Goal: Communication & Community: Participate in discussion

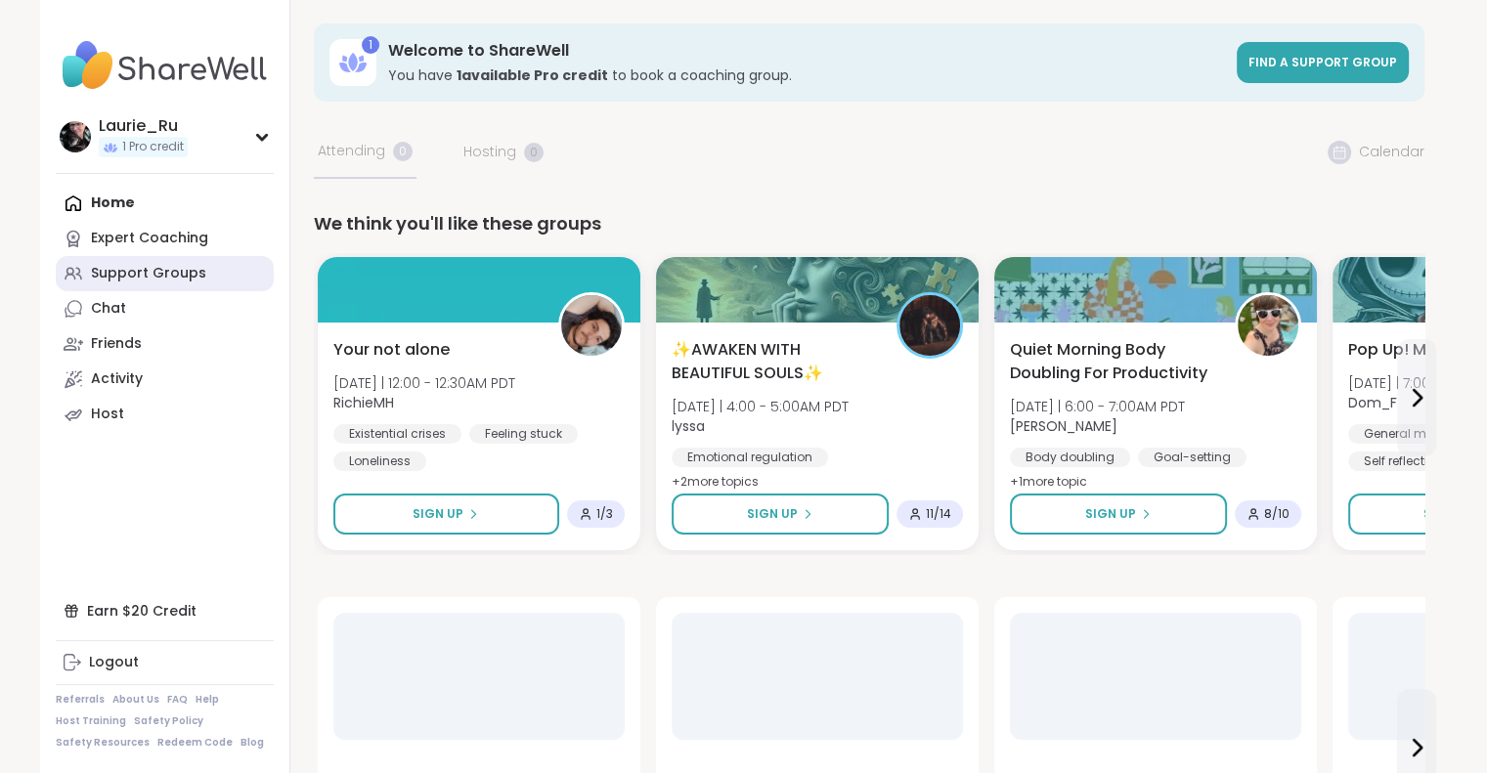
click at [179, 269] on div "Support Groups" at bounding box center [148, 274] width 115 height 20
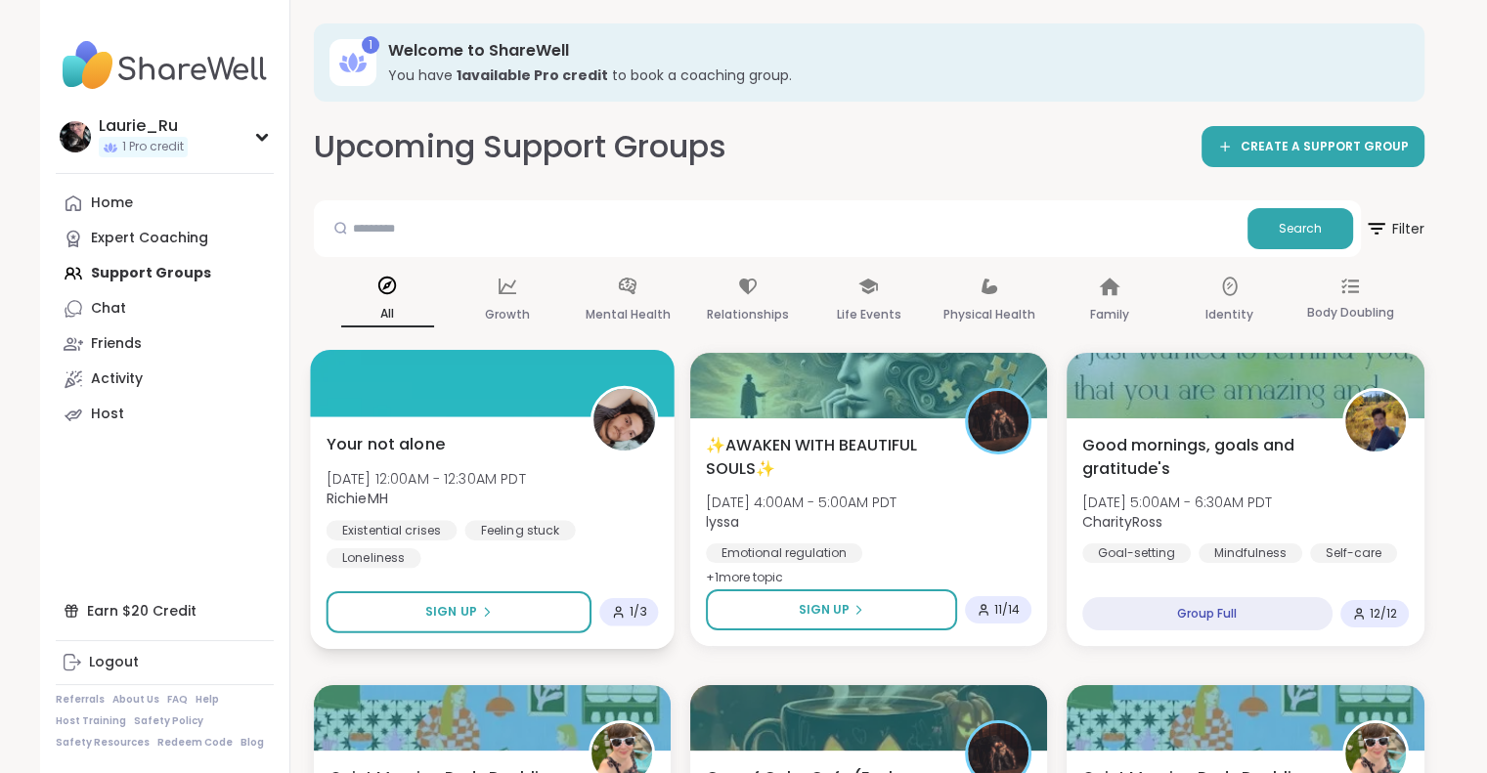
click at [479, 491] on span "RichieMH" at bounding box center [425, 499] width 199 height 20
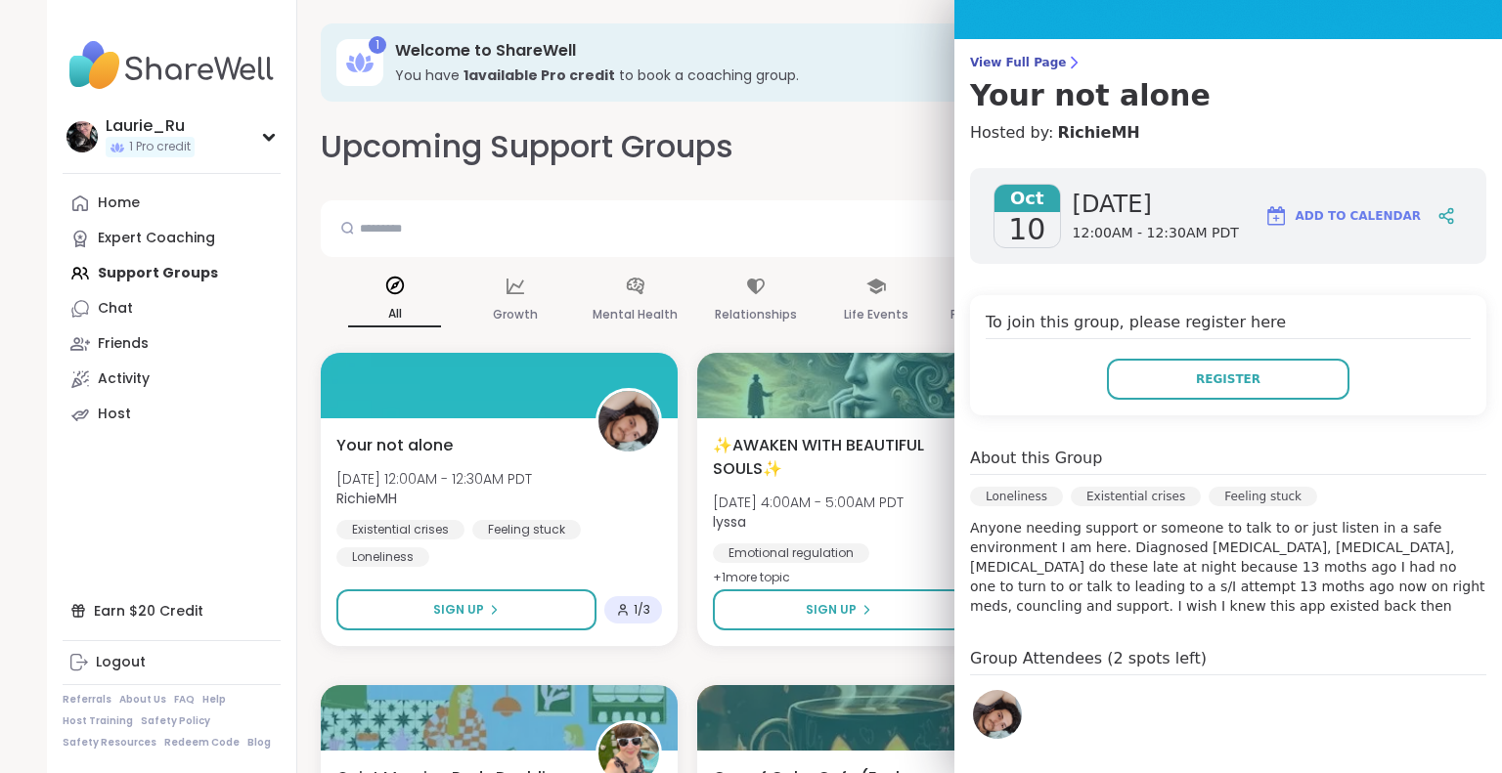
scroll to position [156, 0]
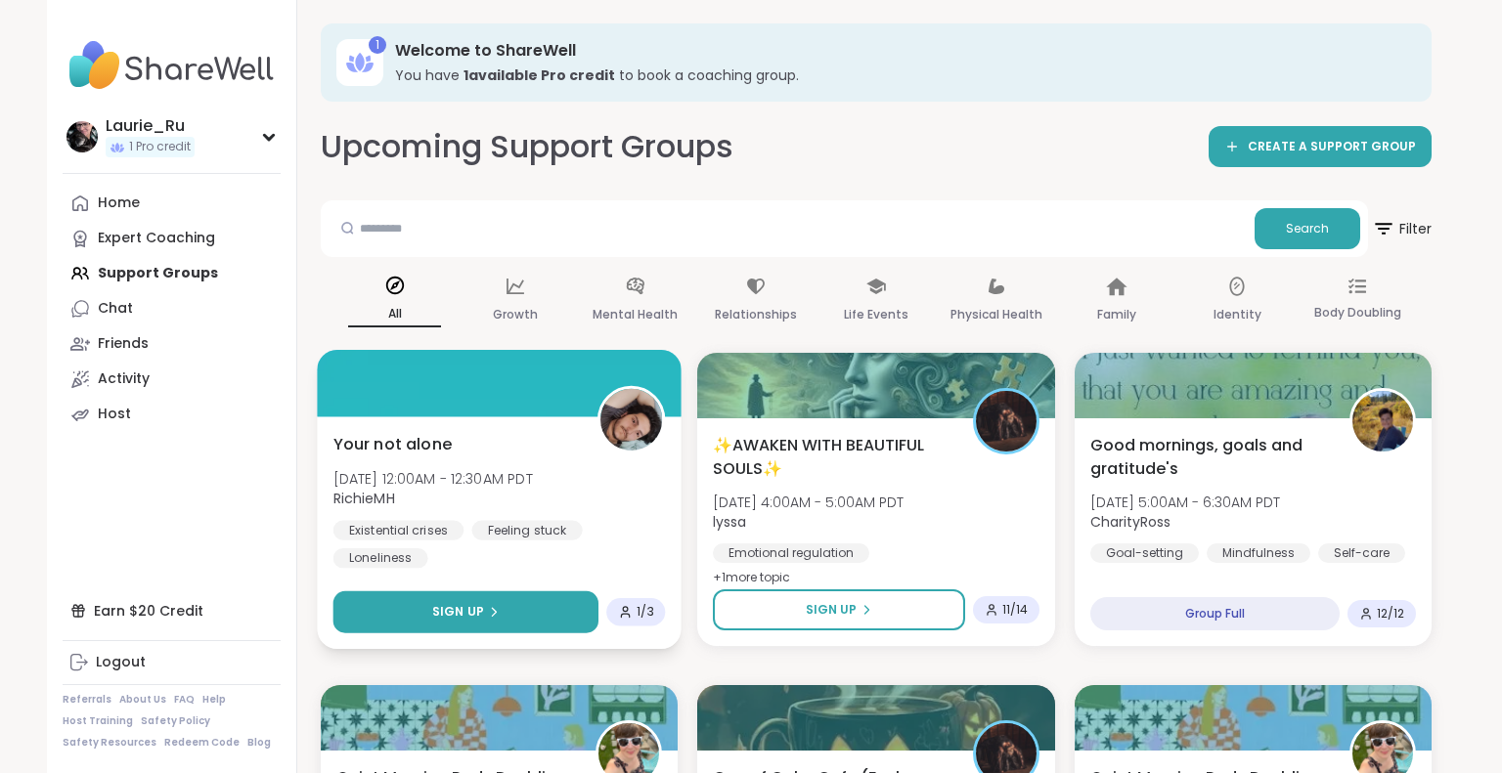
click at [458, 613] on span "Sign Up" at bounding box center [458, 612] width 52 height 18
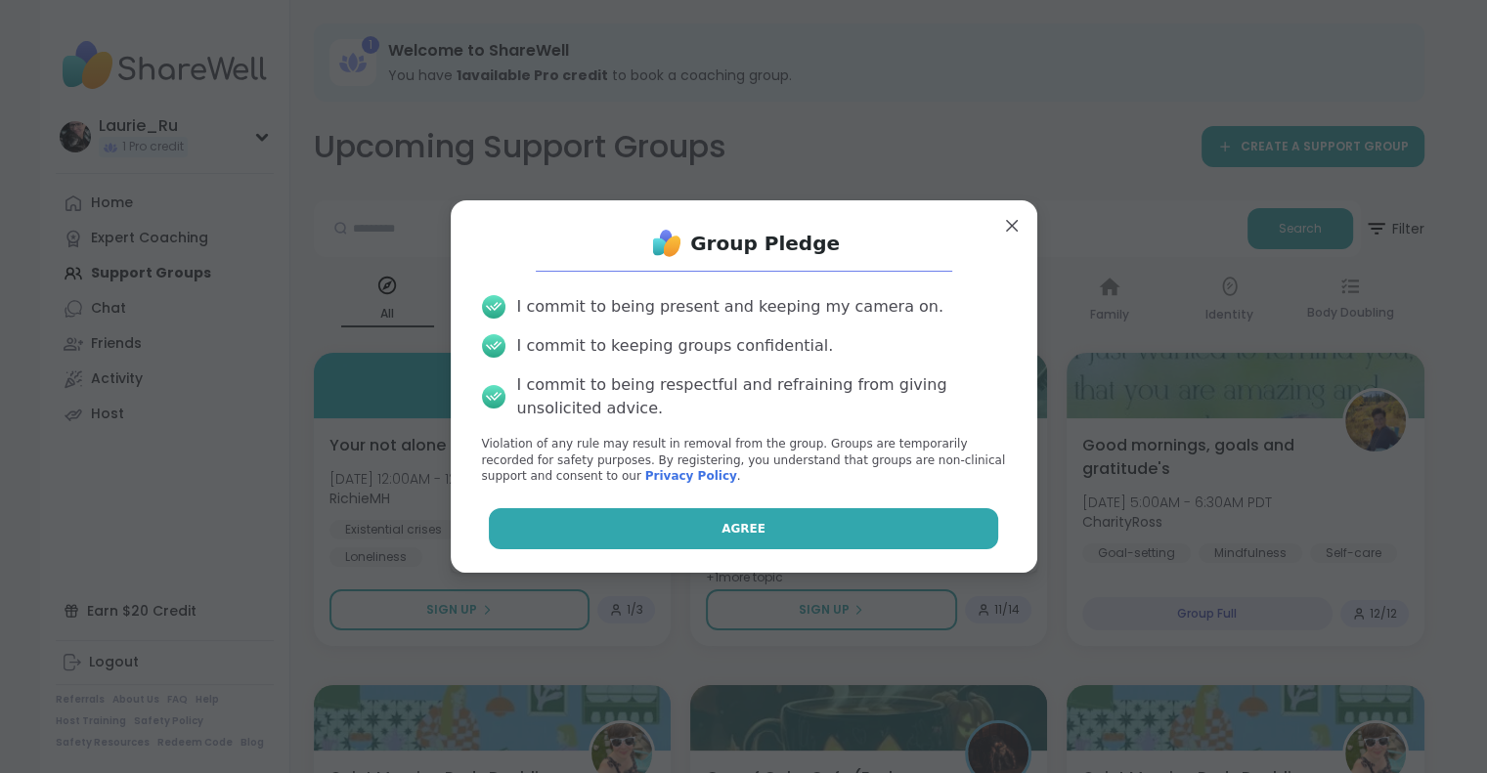
click at [665, 532] on button "Agree" at bounding box center [743, 528] width 509 height 41
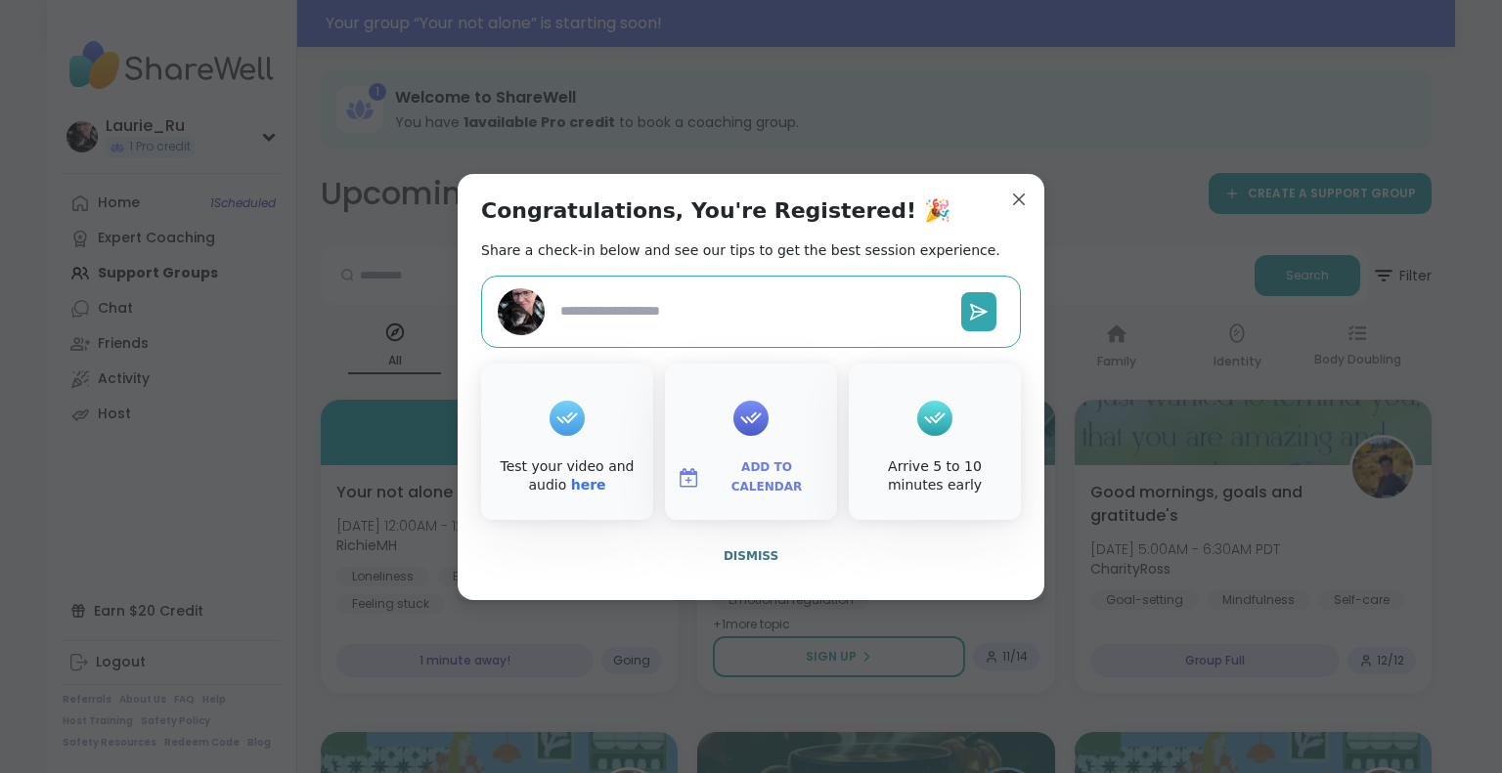
type textarea "*"
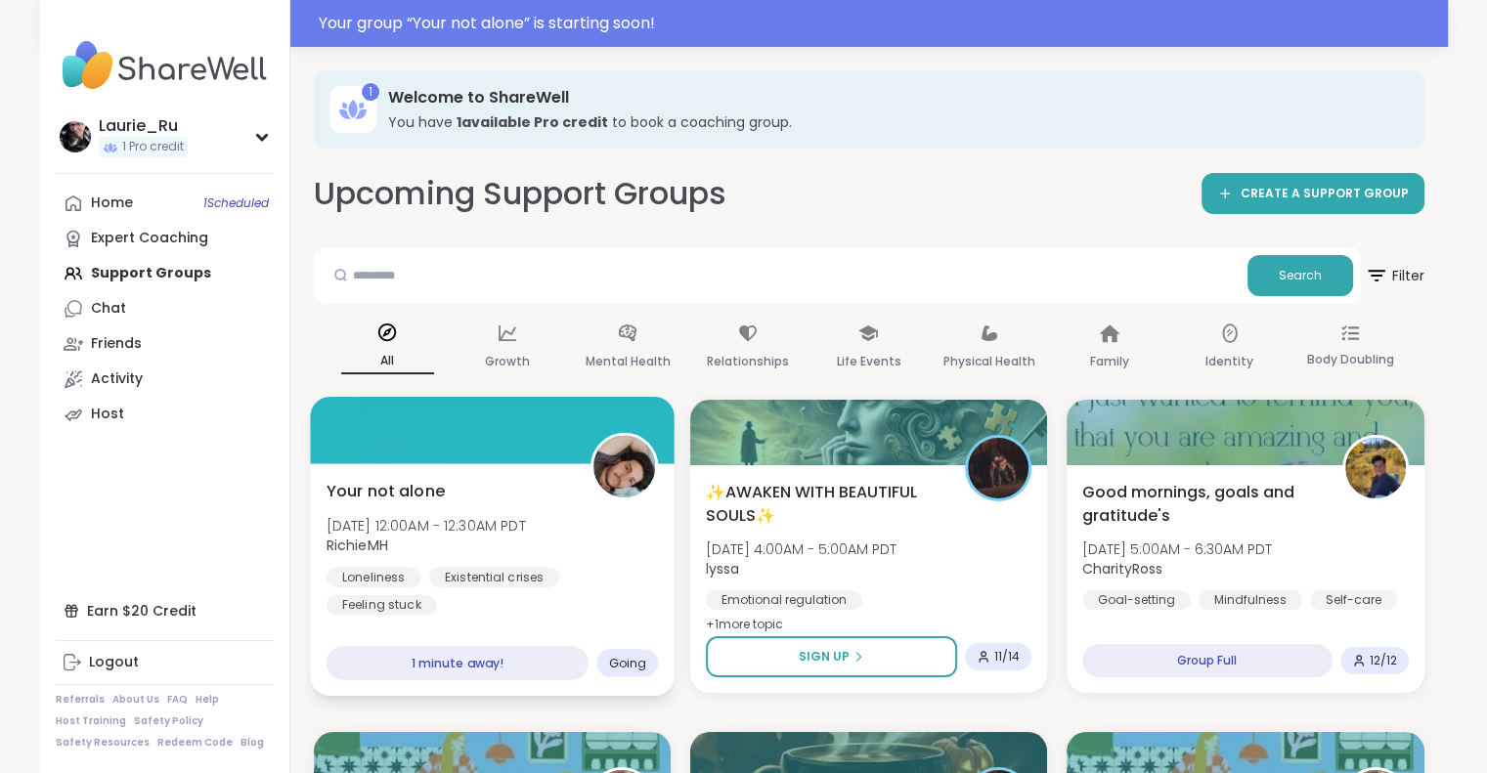
click at [482, 600] on div "Loneliness Existential crises Feeling stuck" at bounding box center [492, 591] width 332 height 48
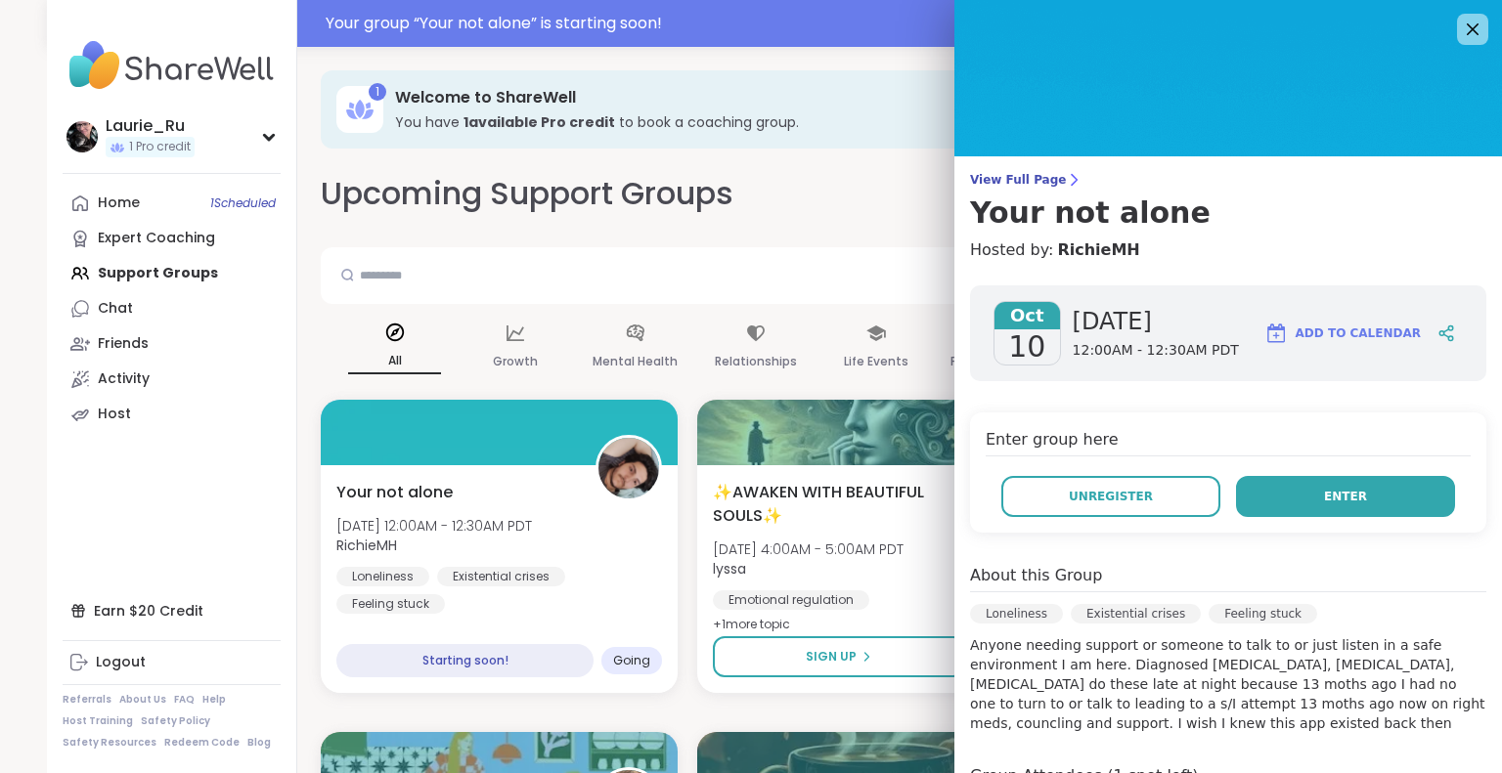
click at [1324, 492] on span "Enter" at bounding box center [1345, 497] width 43 height 18
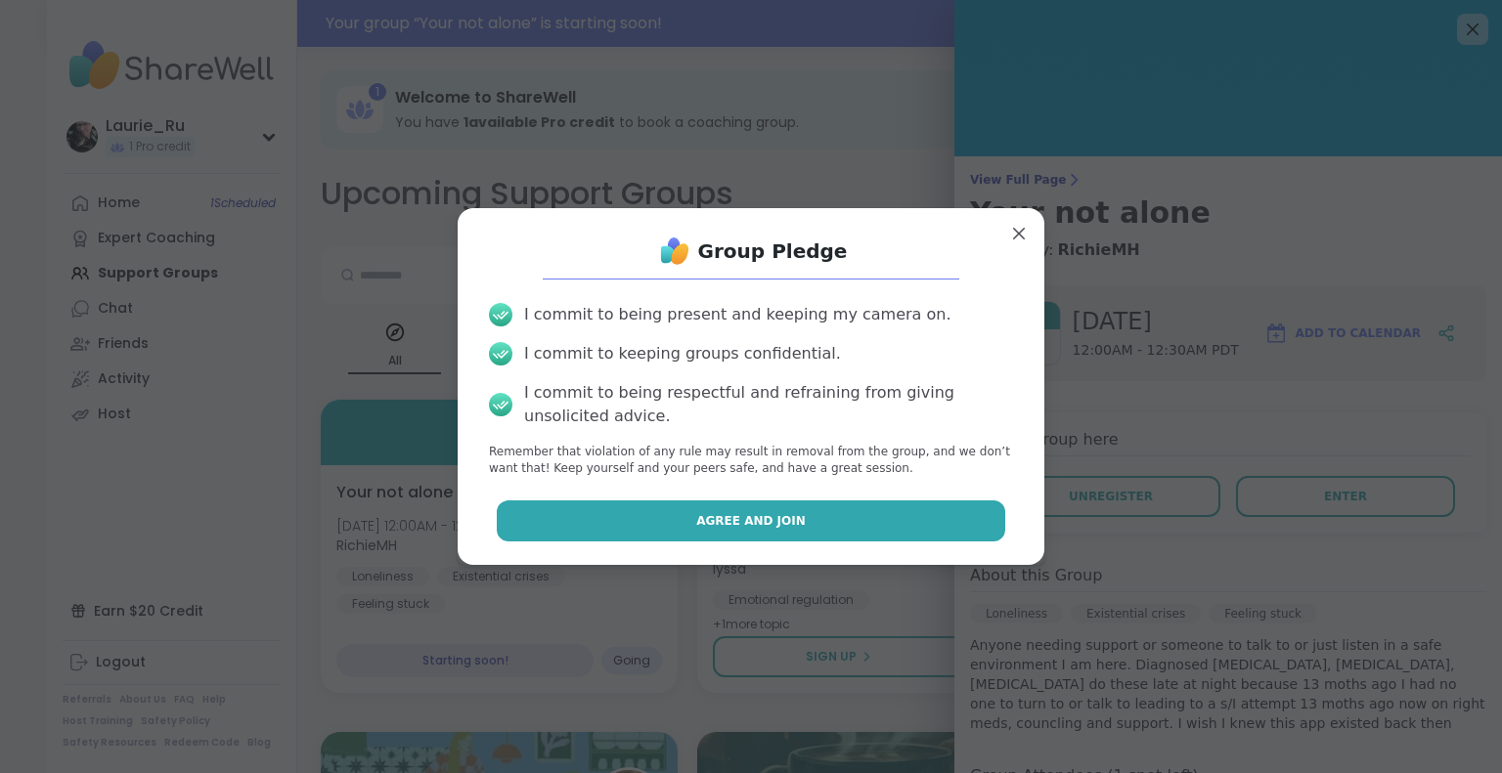
click at [802, 524] on button "Agree and Join" at bounding box center [751, 521] width 509 height 41
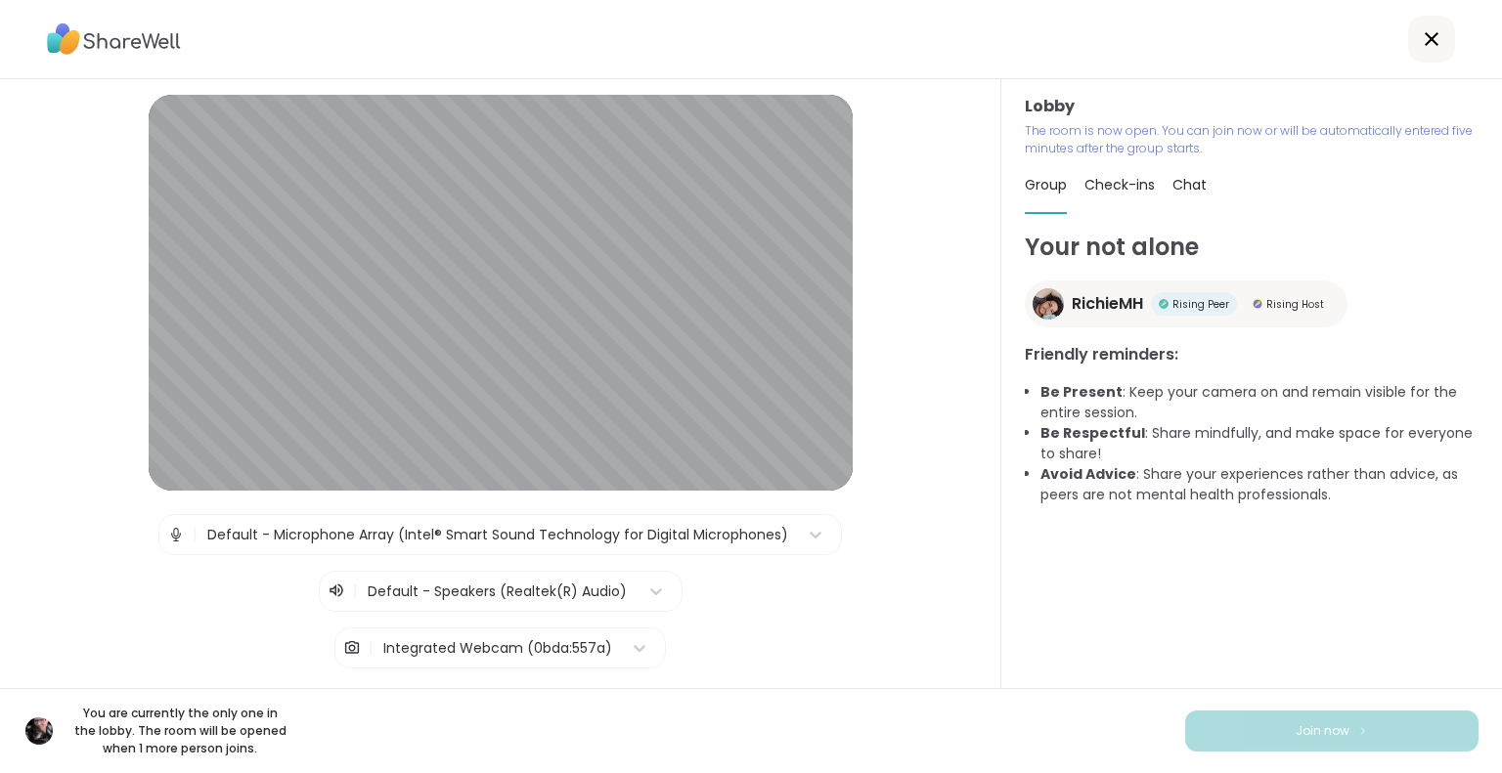
click at [1039, 310] on img at bounding box center [1048, 303] width 31 height 31
click at [1184, 564] on div "Your not alone RichieMH Rising Peer Rising Host Friendly reminders: Be Present …" at bounding box center [1252, 465] width 454 height 470
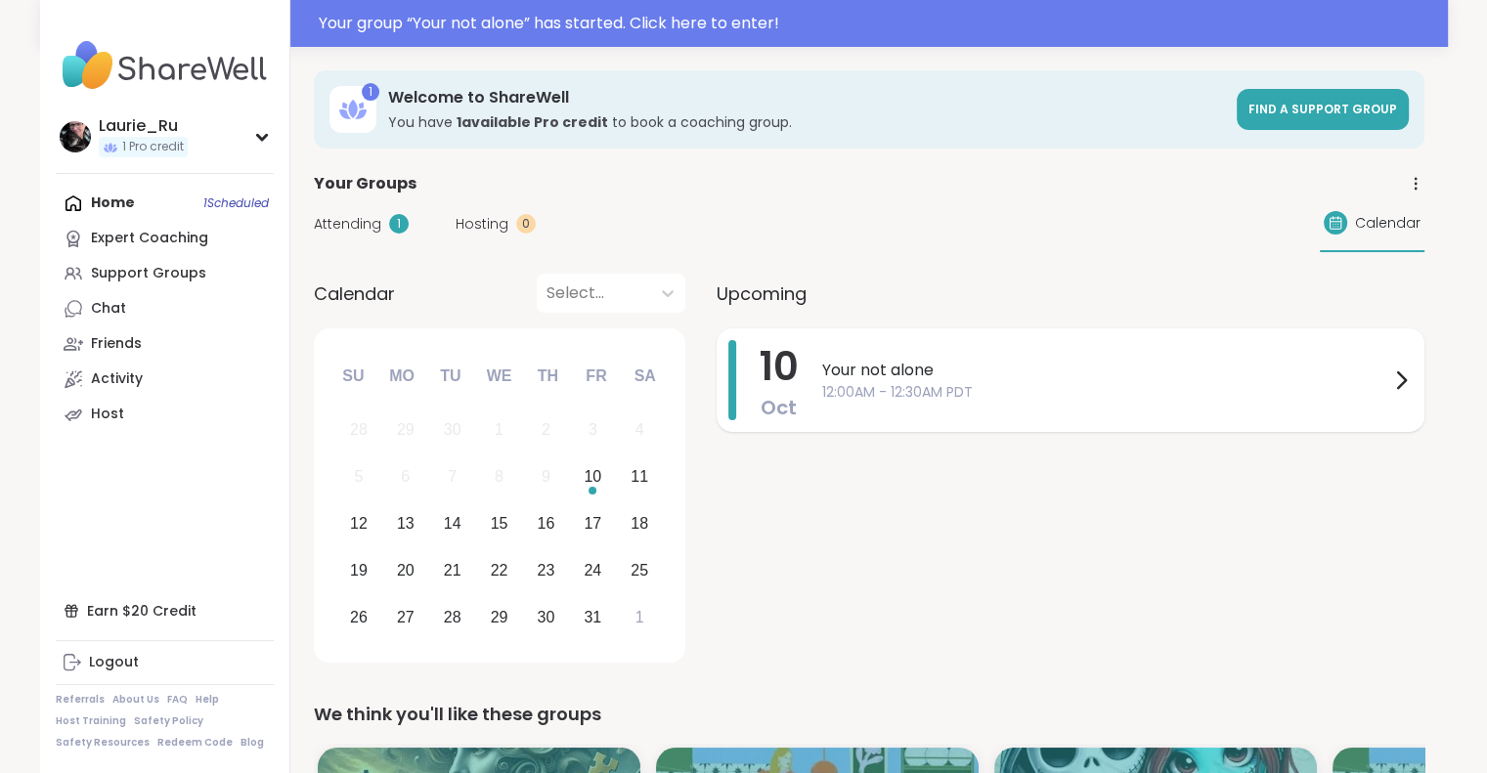
click at [888, 382] on span "12:00AM - 12:30AM PDT" at bounding box center [1105, 392] width 567 height 21
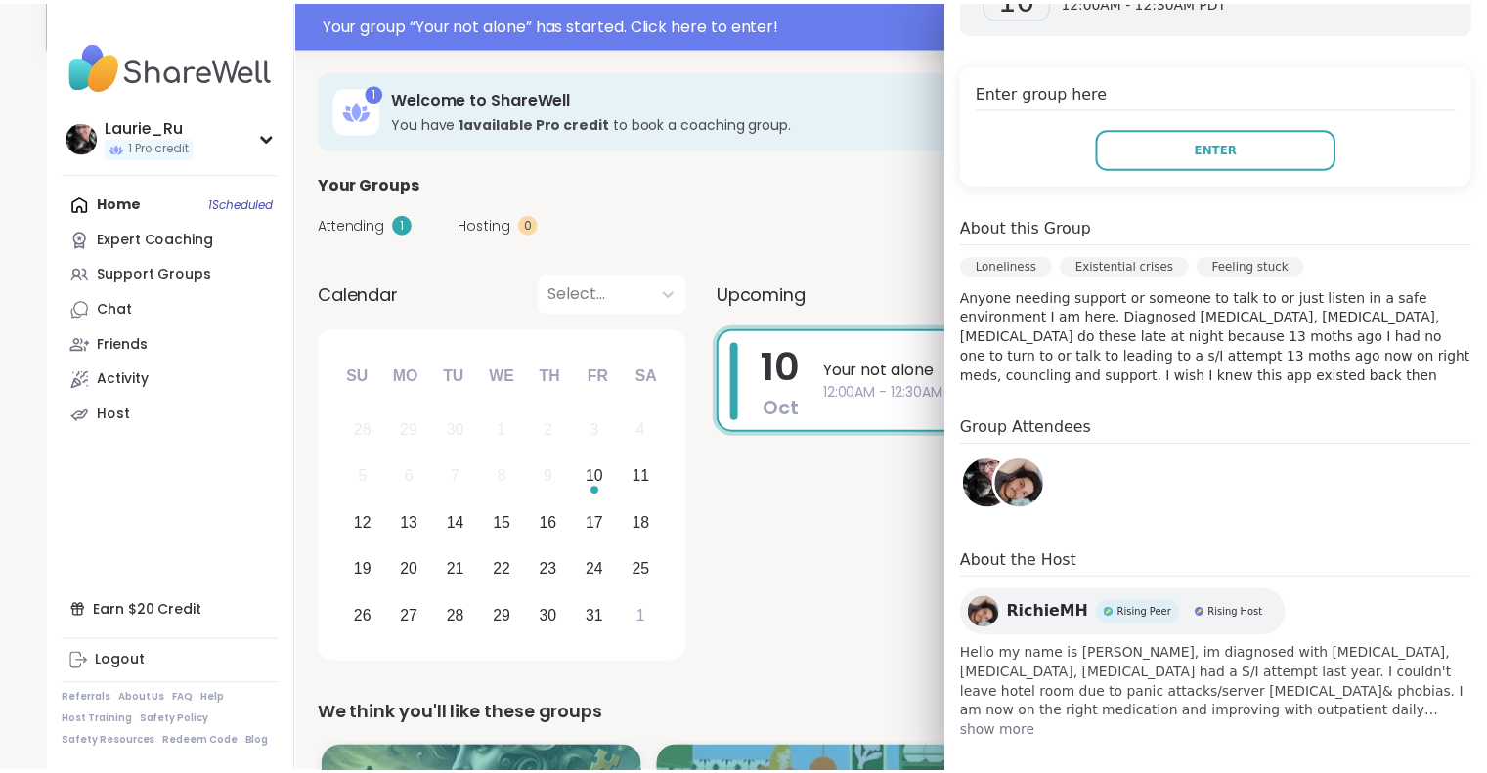
scroll to position [364, 0]
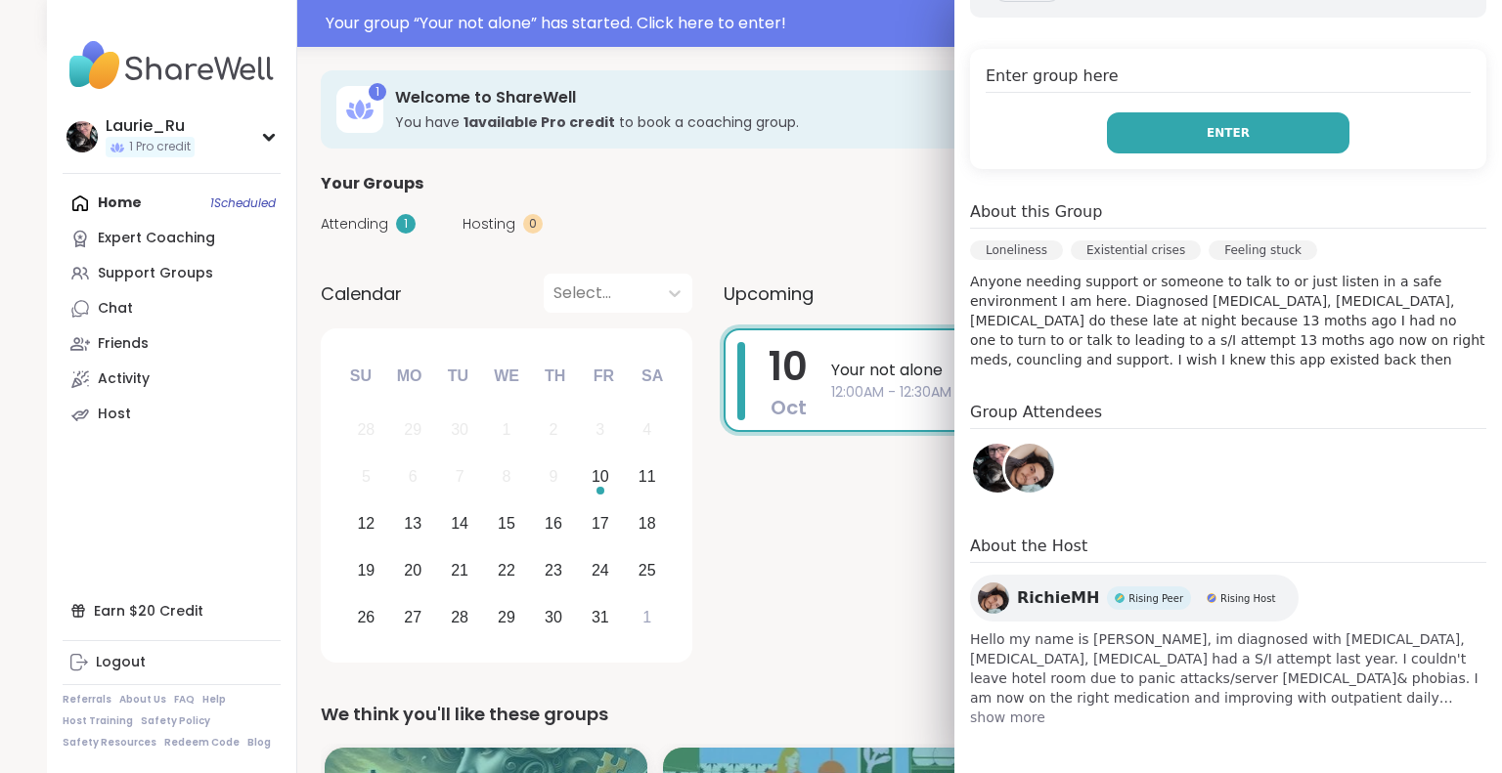
click at [1223, 139] on button "Enter" at bounding box center [1228, 132] width 243 height 41
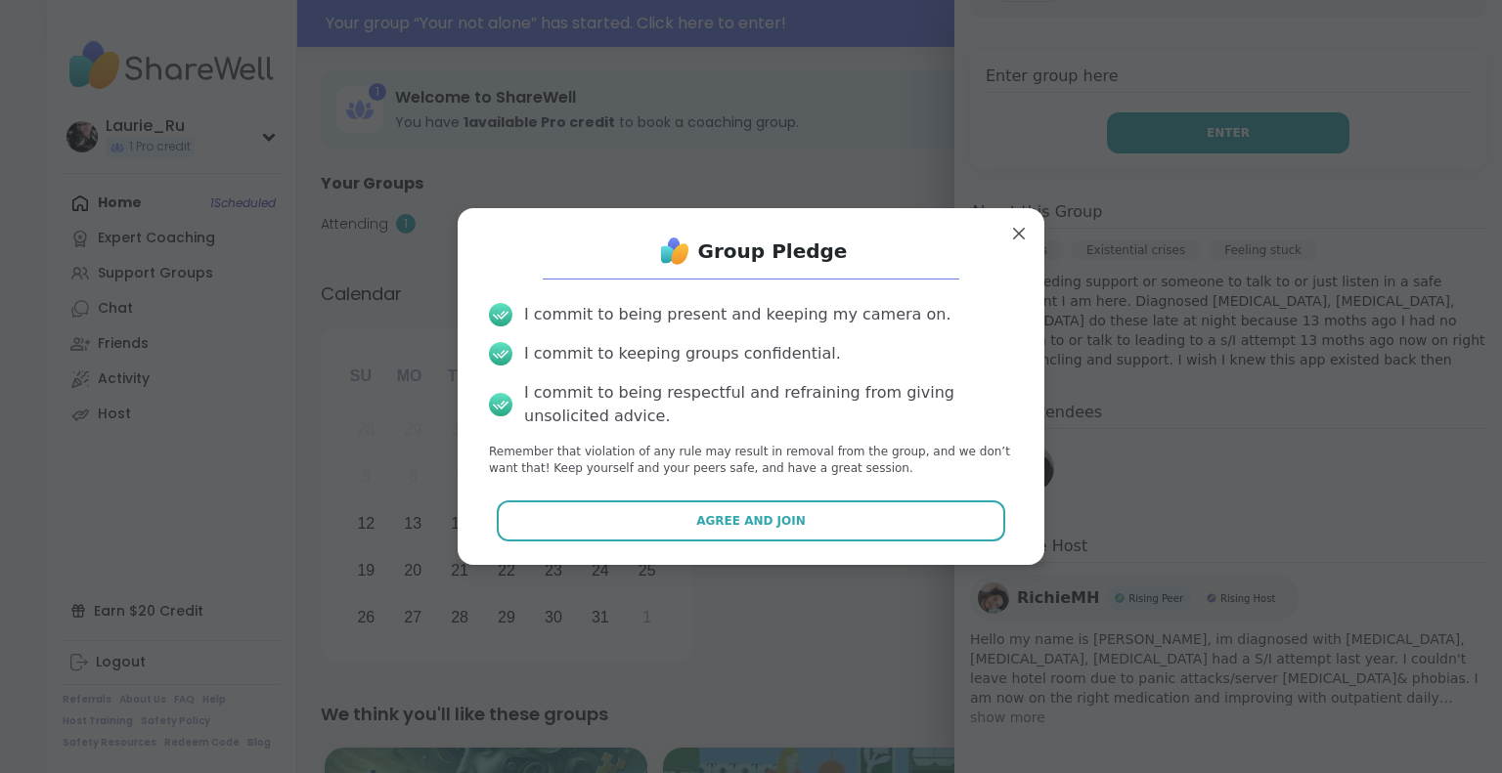
click at [1107, 112] on button "Enter" at bounding box center [1228, 132] width 243 height 41
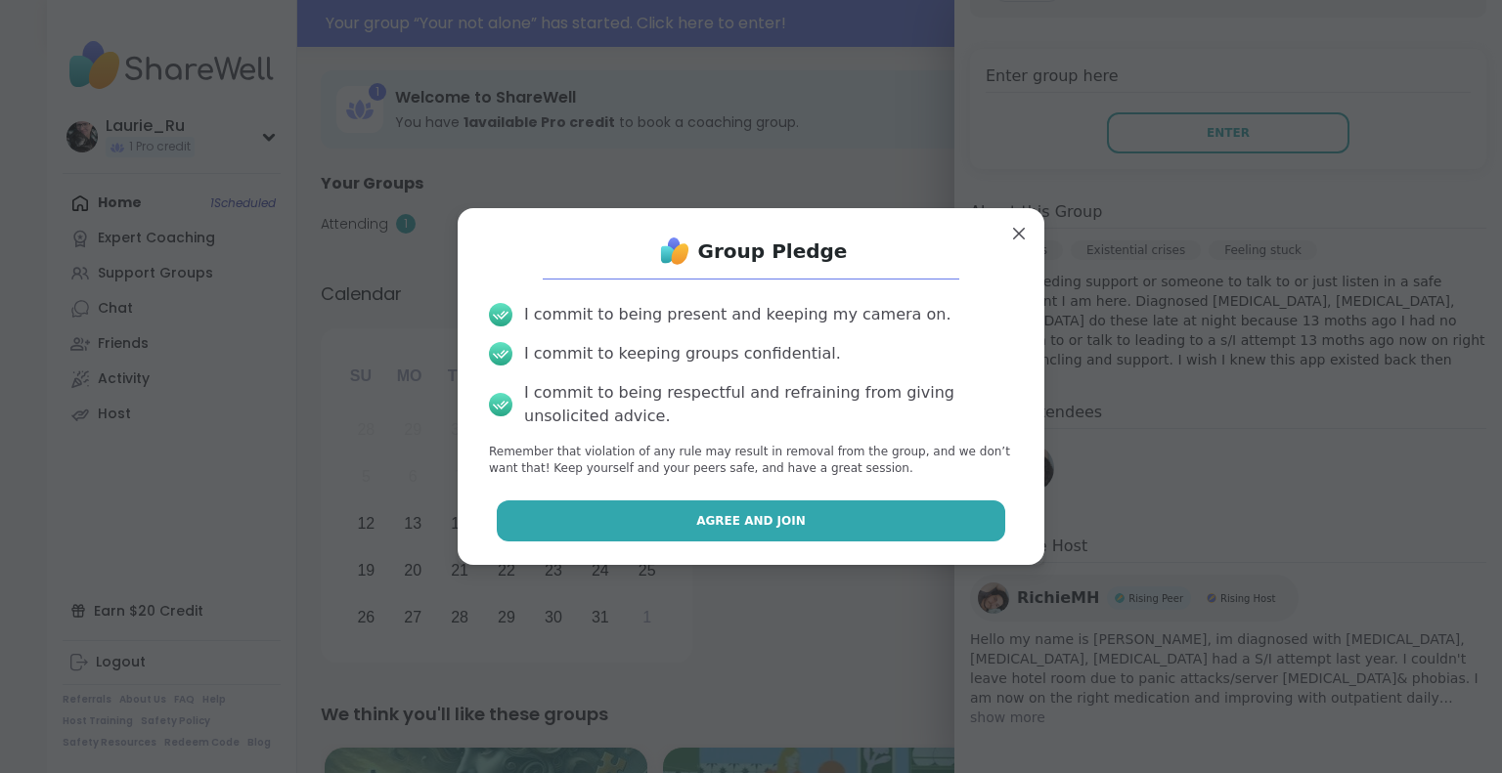
drag, startPoint x: 725, startPoint y: 513, endPoint x: 672, endPoint y: 539, distance: 58.6
click at [672, 539] on button "Agree and Join" at bounding box center [751, 521] width 509 height 41
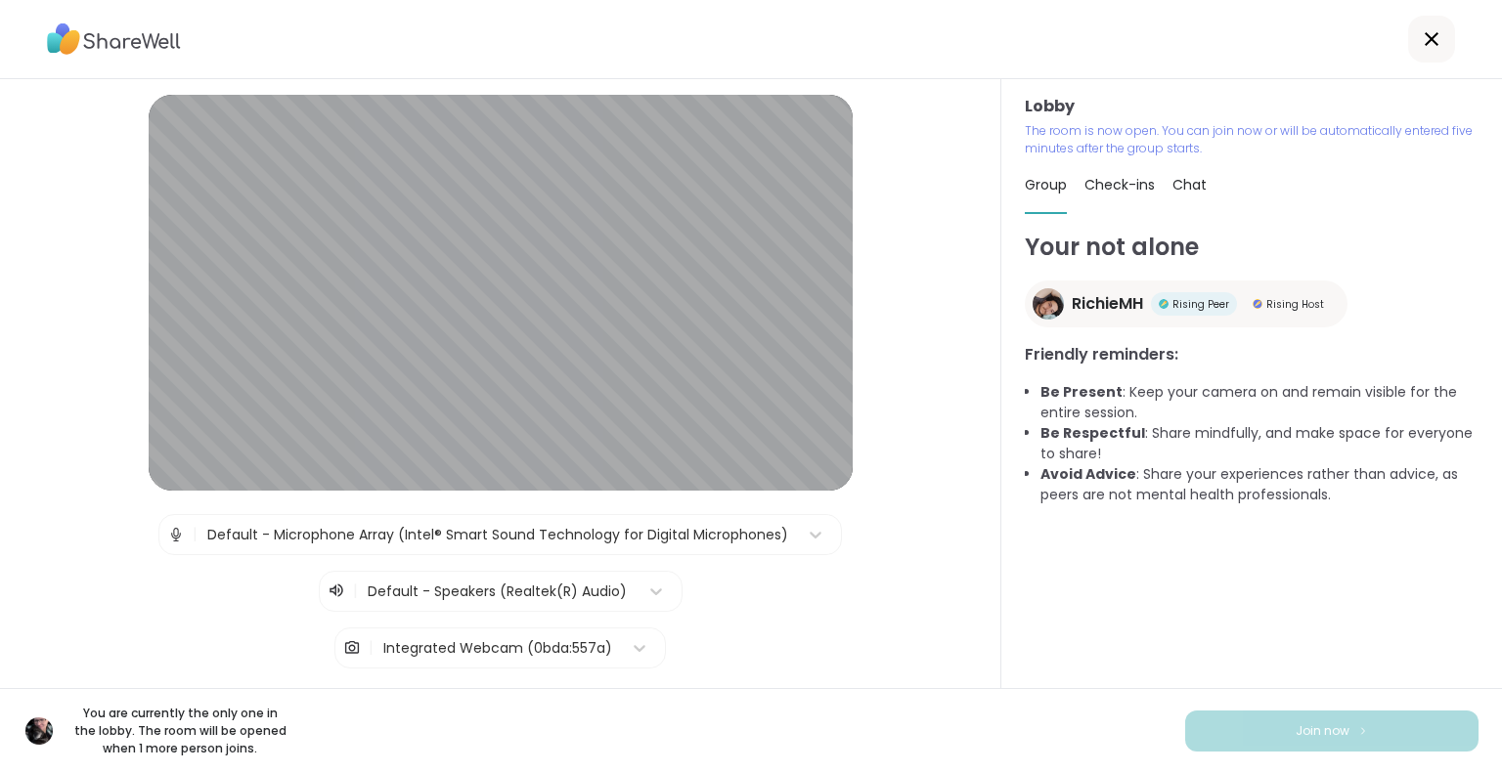
click at [1033, 315] on img at bounding box center [1048, 303] width 31 height 31
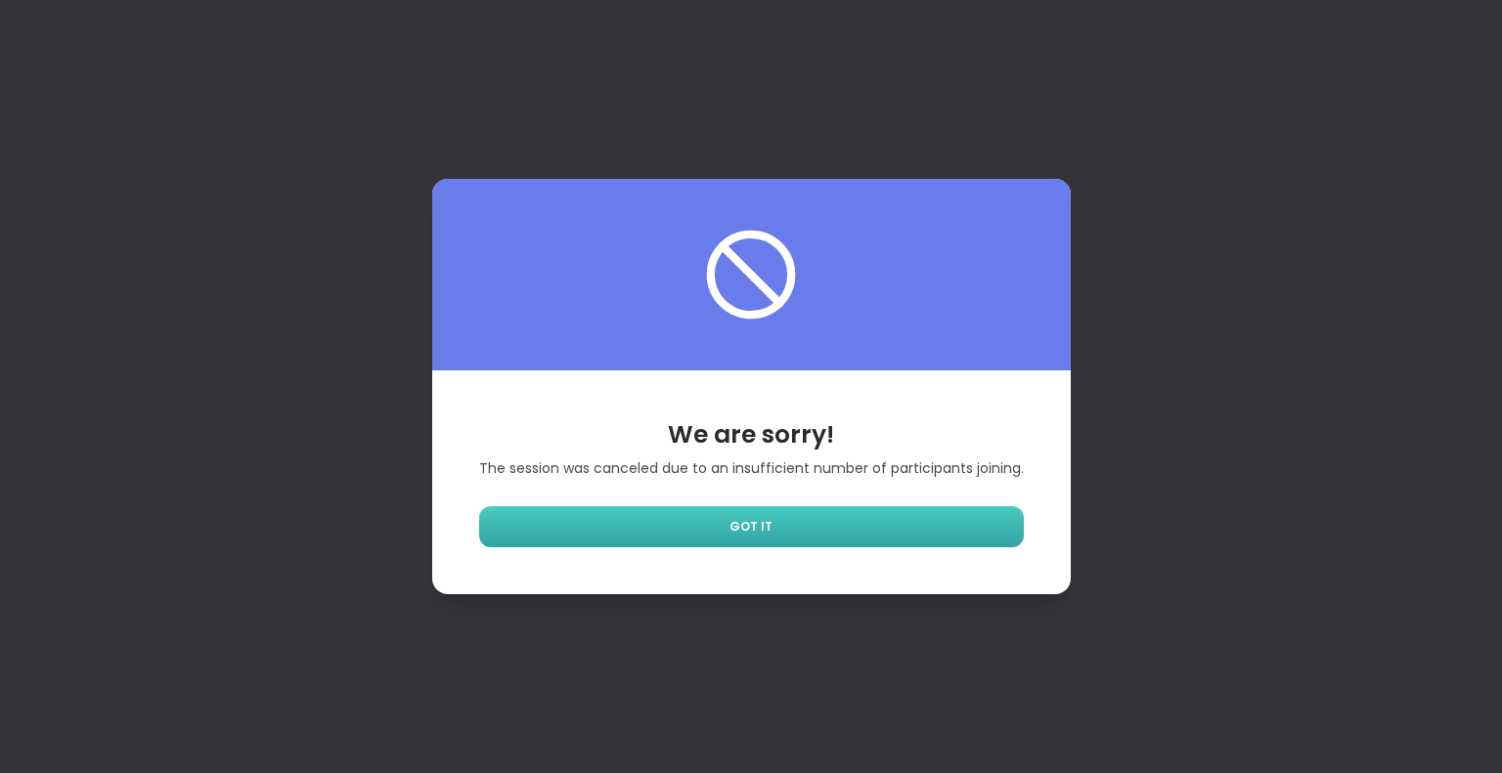
click at [802, 523] on link "GOT IT" at bounding box center [751, 527] width 545 height 41
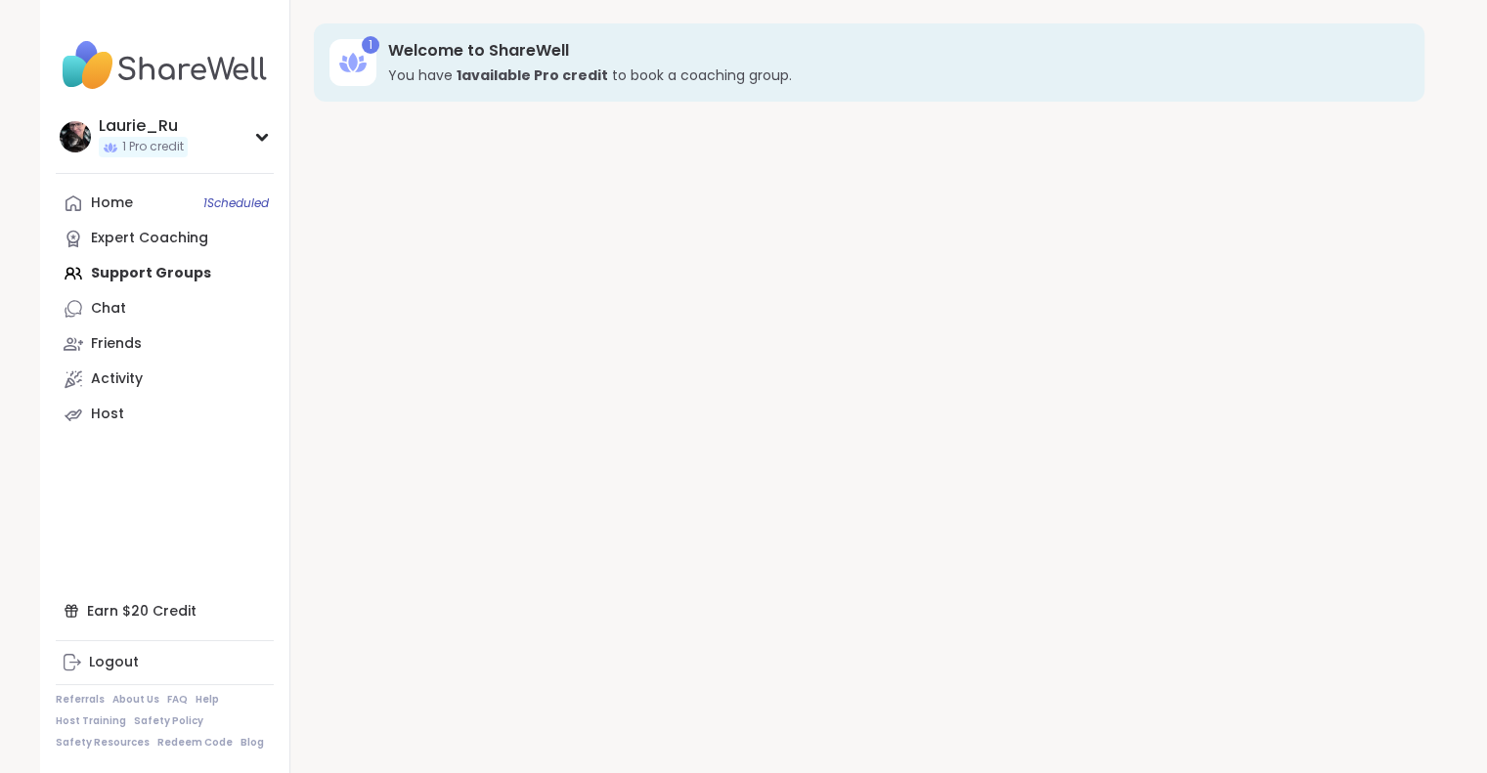
click at [802, 523] on div "1 Welcome to ShareWell You have 1 available Pro credit to book a coaching group." at bounding box center [869, 386] width 1158 height 773
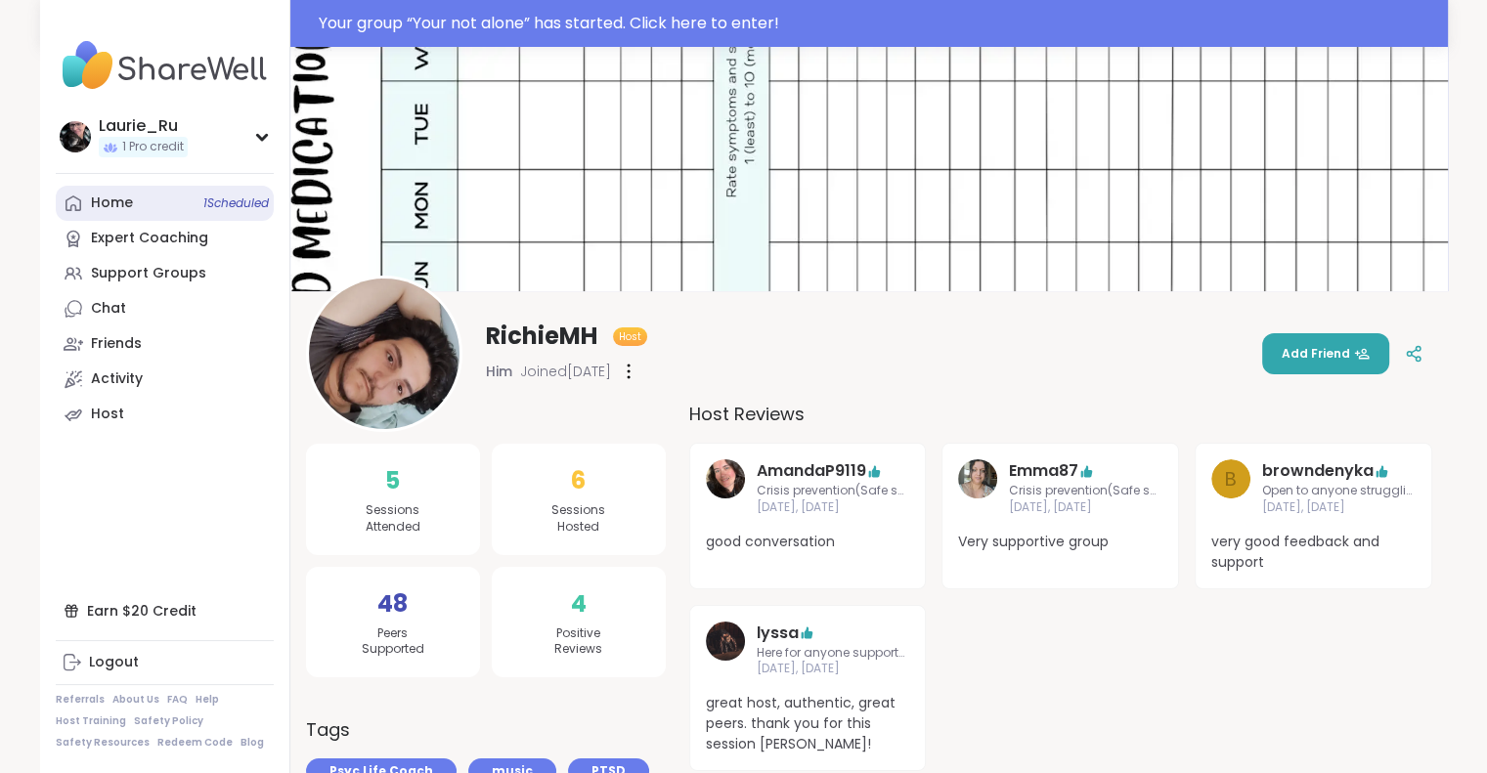
click at [216, 202] on span "1 Scheduled" at bounding box center [236, 204] width 66 height 16
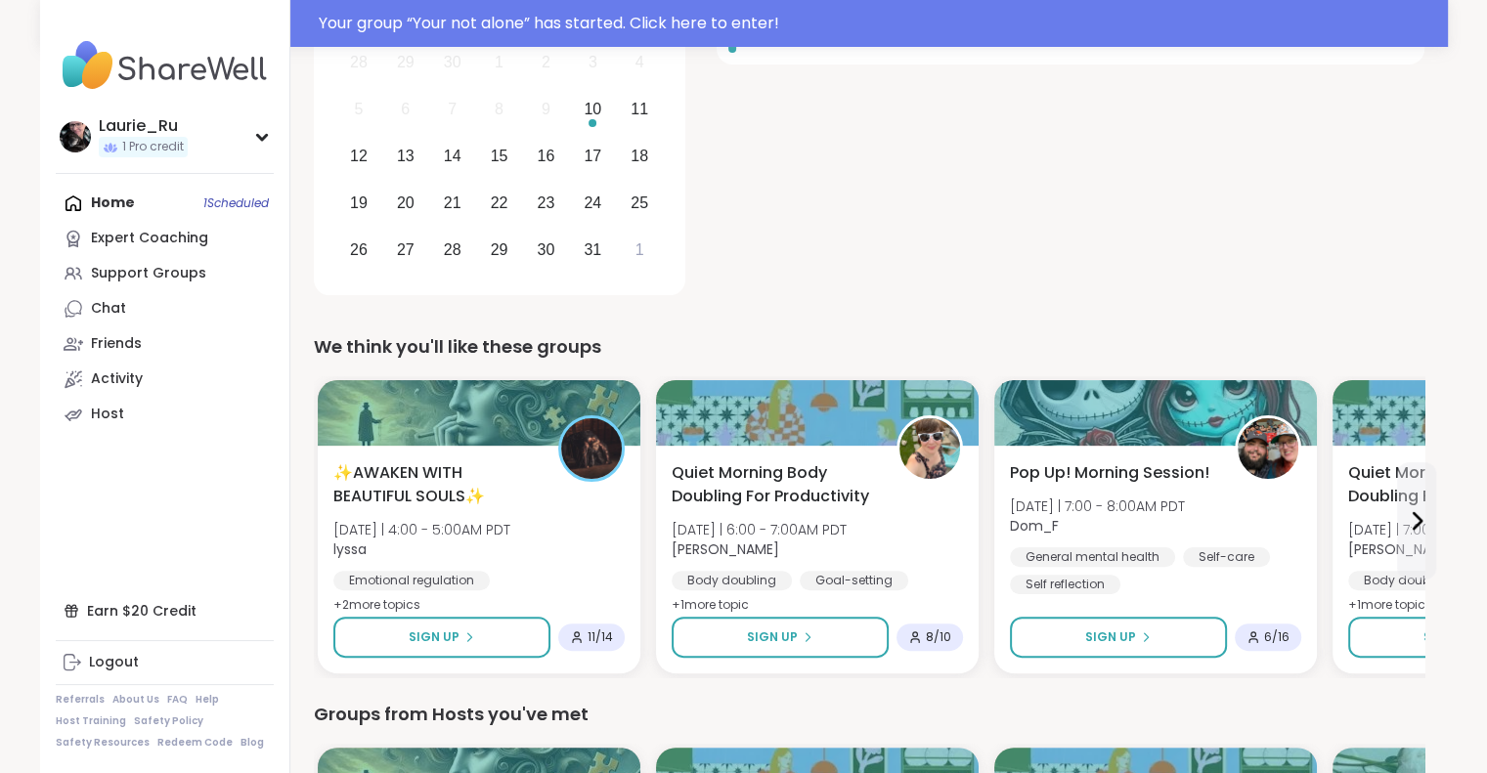
scroll to position [443, 0]
